Goal: Transaction & Acquisition: Book appointment/travel/reservation

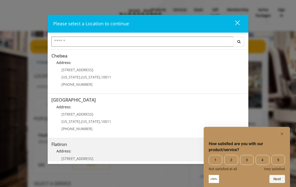
scroll to position [40, 0]
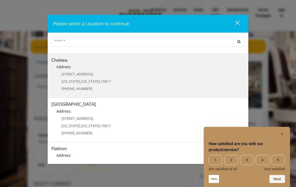
click at [150, 84] on link "Chelsea Address: [STREET_ADDRESS][US_STATE][US_STATE] (917) 639-3902" at bounding box center [147, 76] width 193 height 37
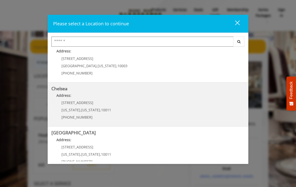
scroll to position [13, 0]
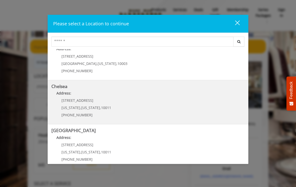
click at [124, 109] on link "Chelsea Address: [STREET_ADDRESS][US_STATE][US_STATE] (917) 639-3902" at bounding box center [147, 102] width 193 height 37
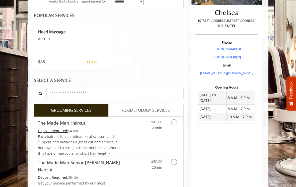
scroll to position [105, 0]
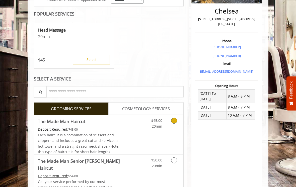
click at [176, 122] on icon "Grooming services" at bounding box center [174, 121] width 6 height 6
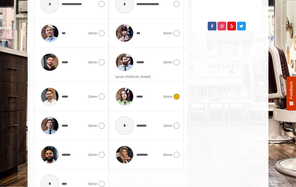
scroll to position [294, 0]
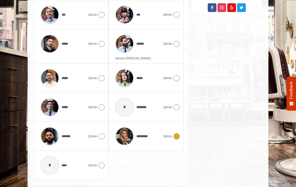
click at [177, 136] on icon at bounding box center [177, 137] width 6 height 6
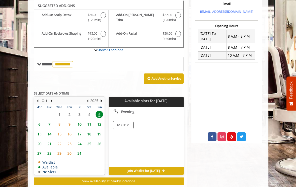
scroll to position [167, 0]
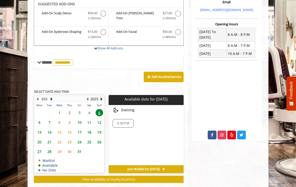
click at [51, 120] on span "7" at bounding box center [50, 122] width 8 height 7
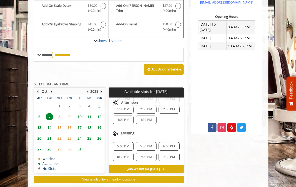
scroll to position [44, 0]
click at [79, 115] on span "10" at bounding box center [80, 116] width 8 height 7
click at [167, 145] on span "6:00 PM" at bounding box center [169, 147] width 12 height 4
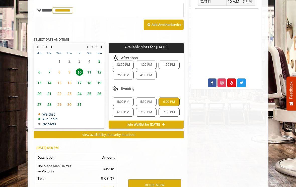
scroll to position [266, 0]
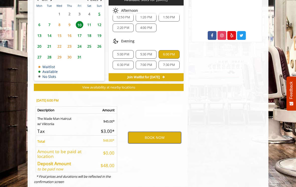
click at [157, 138] on button "BOOK NOW" at bounding box center [154, 138] width 53 height 12
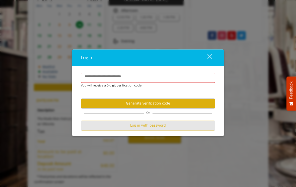
click at [148, 130] on button "Log in with password" at bounding box center [148, 126] width 135 height 10
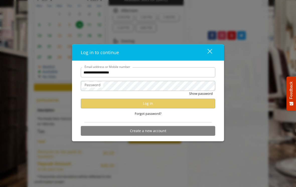
type input "**********"
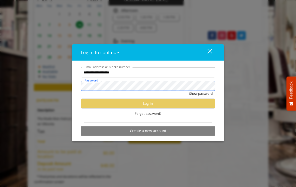
scroll to position [0, 0]
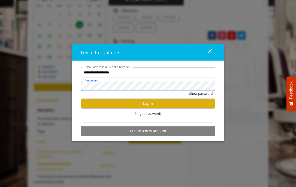
click at [201, 96] on button "Show password" at bounding box center [201, 93] width 24 height 5
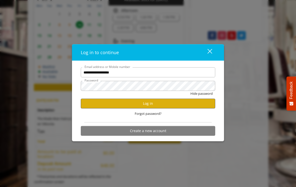
click at [149, 108] on button "Log in" at bounding box center [148, 104] width 135 height 10
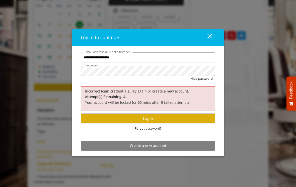
click at [136, 123] on button "Log in" at bounding box center [148, 119] width 135 height 10
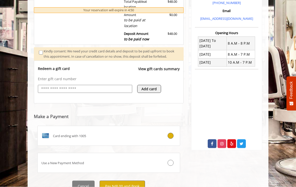
scroll to position [158, 0]
click at [139, 186] on button "Pay $48.00 and Book" at bounding box center [122, 186] width 45 height 11
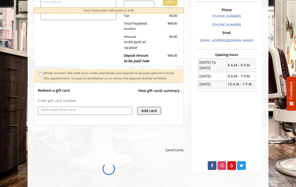
scroll to position [0, 0]
